Goal: Find specific page/section: Find specific page/section

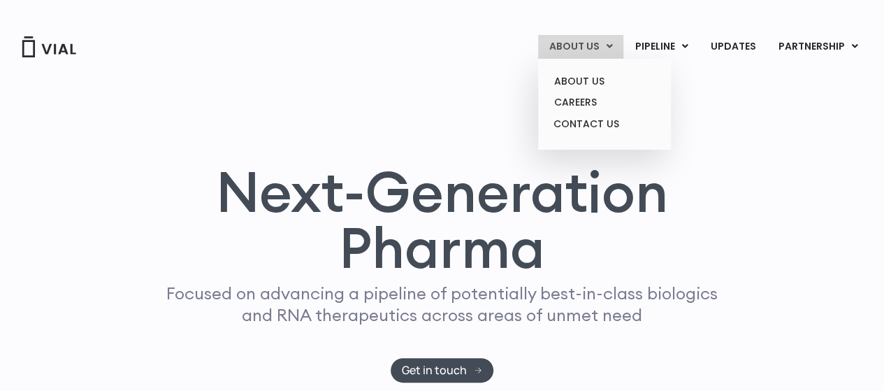
click at [603, 48] on link "ABOUT US" at bounding box center [580, 47] width 85 height 24
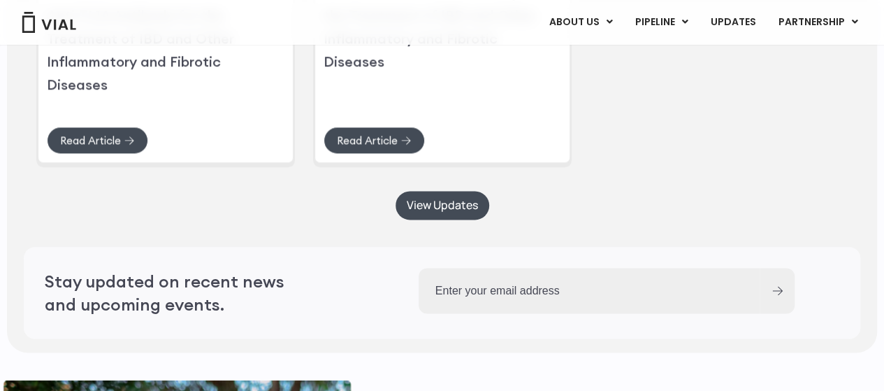
scroll to position [3564, 0]
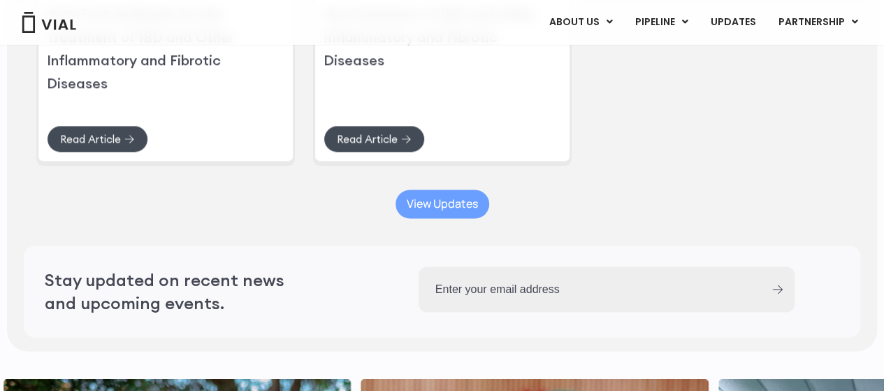
click at [469, 209] on span "View Updates" at bounding box center [442, 203] width 71 height 10
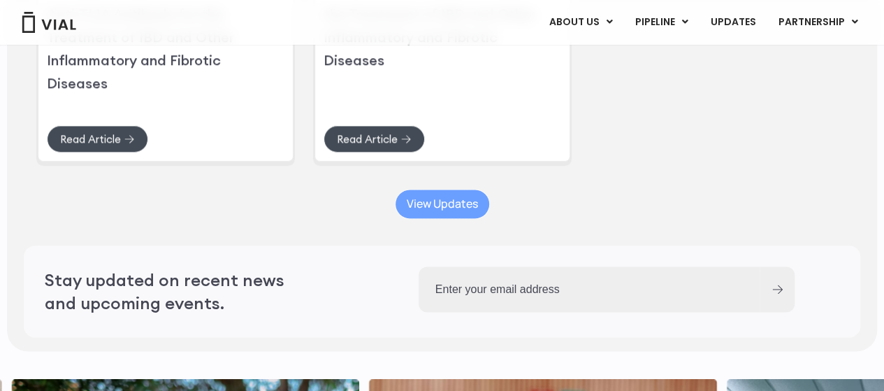
scroll to position [3494, 0]
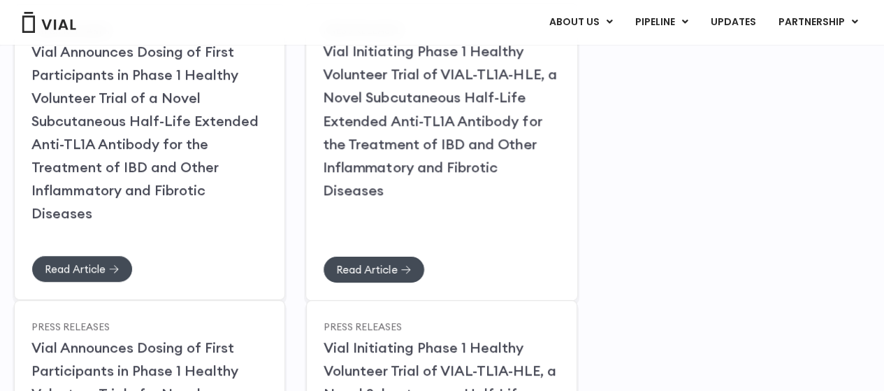
scroll to position [280, 0]
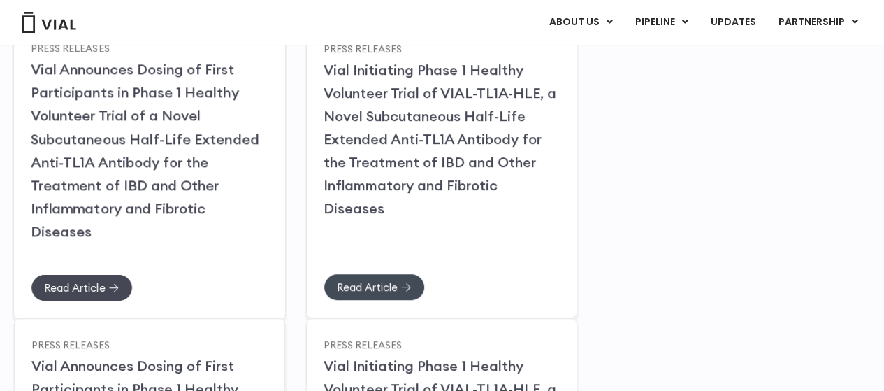
click at [115, 283] on icon at bounding box center [114, 287] width 10 height 8
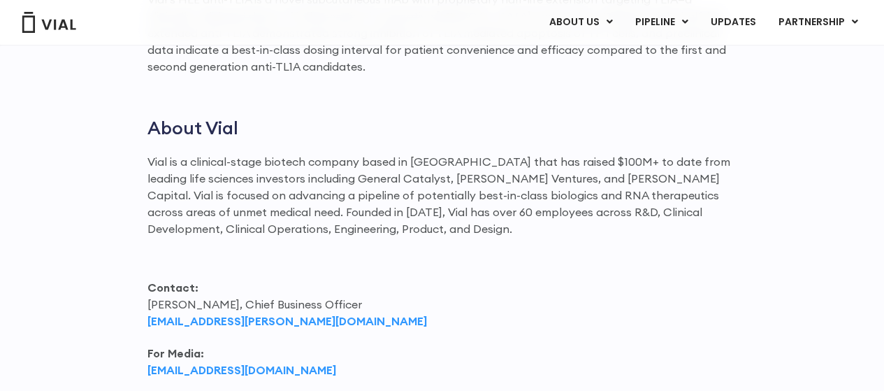
scroll to position [1887, 0]
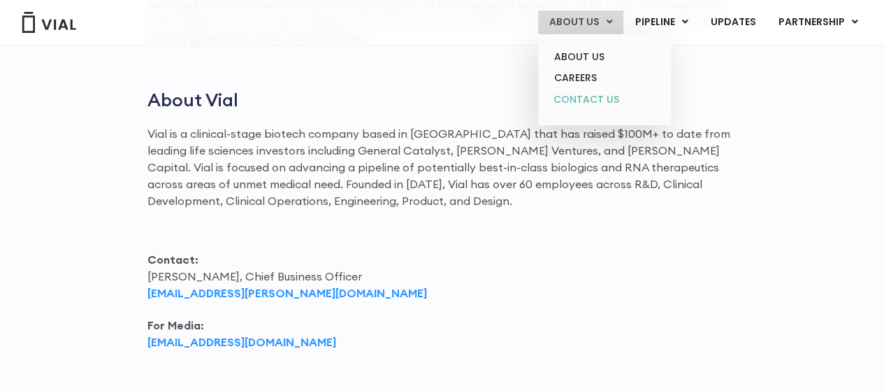
click at [600, 94] on link "CONTACT US" at bounding box center [604, 100] width 122 height 22
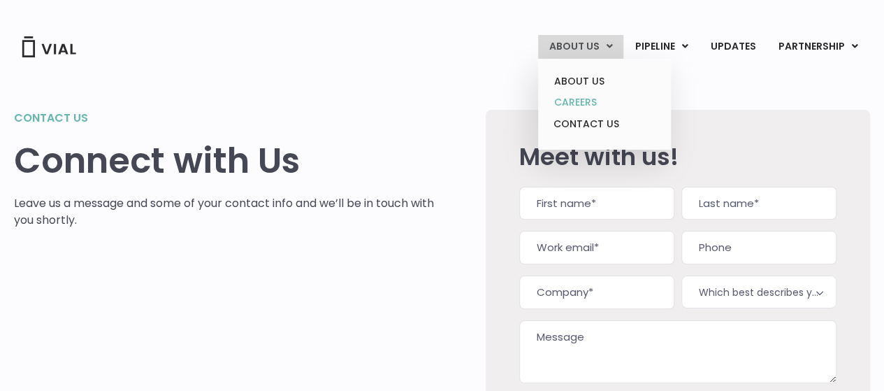
click at [595, 100] on link "CAREERS" at bounding box center [604, 103] width 122 height 22
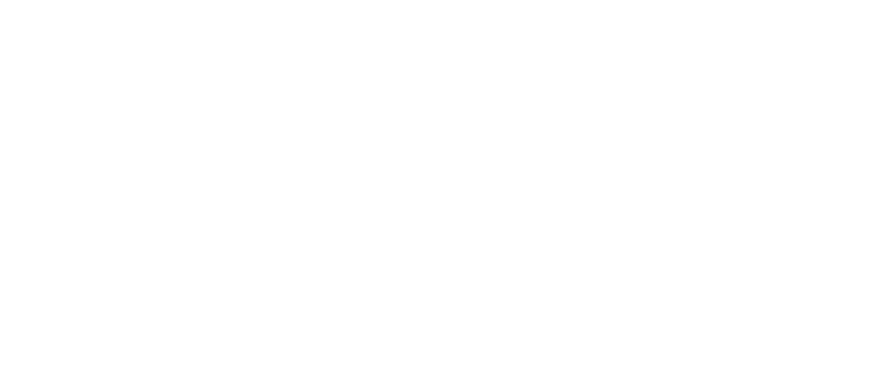
scroll to position [2236, 0]
